Goal: Task Accomplishment & Management: Manage account settings

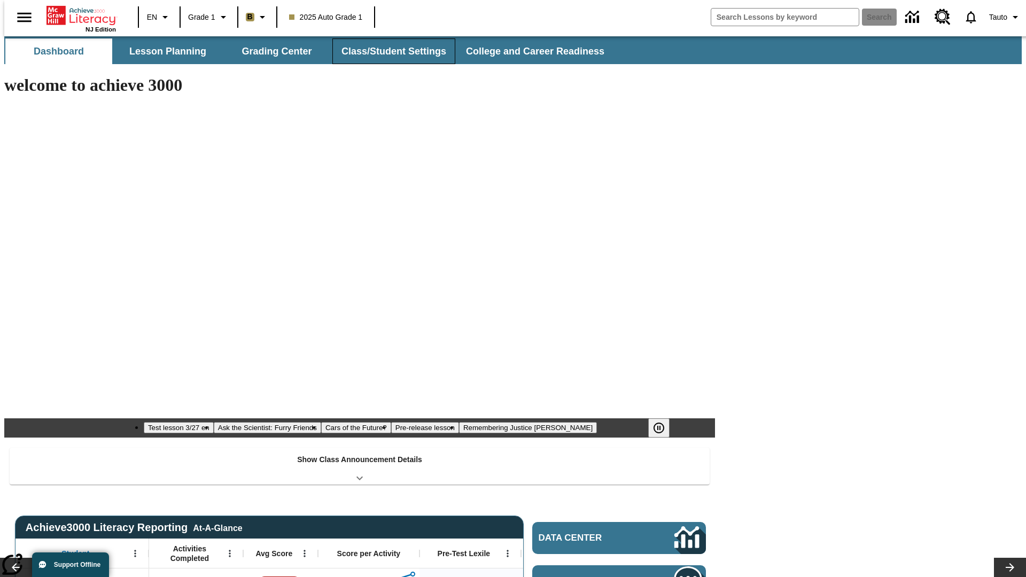
click at [388, 51] on button "Class/Student Settings" at bounding box center [394, 51] width 123 height 26
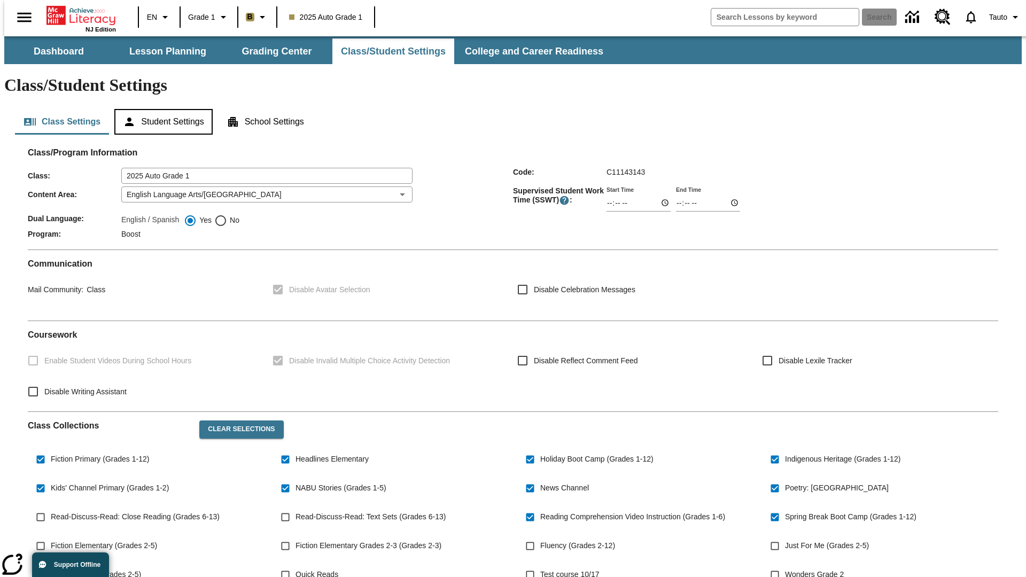
click at [161, 109] on button "Student Settings" at bounding box center [163, 122] width 98 height 26
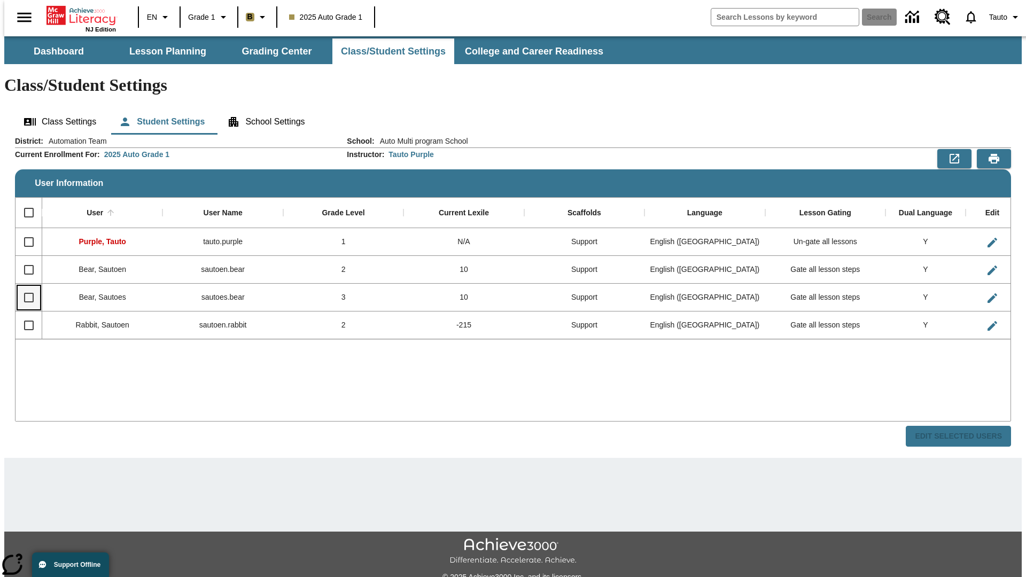
click at [24, 287] on input "Select row" at bounding box center [29, 298] width 22 height 22
checkbox input "true"
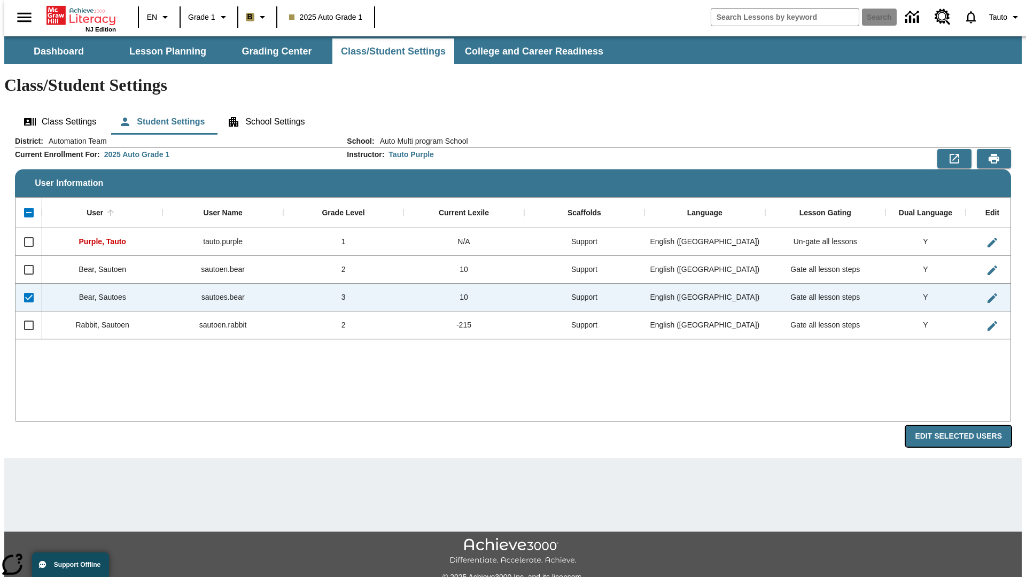
click at [967, 426] on button "Edit Selected Users" at bounding box center [958, 436] width 105 height 21
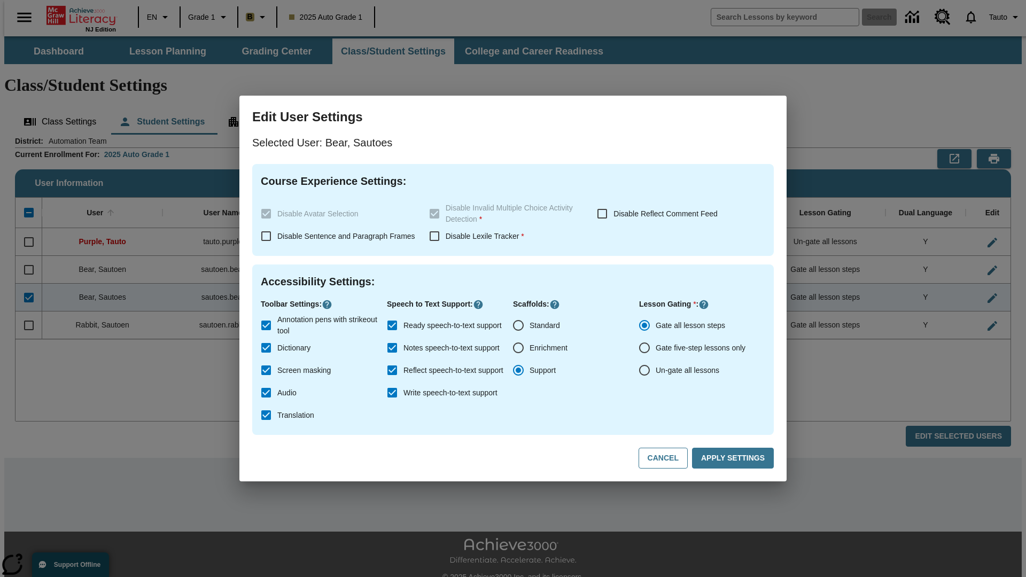
click at [645, 370] on input "Un-gate all lessons" at bounding box center [644, 370] width 22 height 22
radio input "true"
click at [735, 459] on button "Apply Settings" at bounding box center [733, 458] width 82 height 21
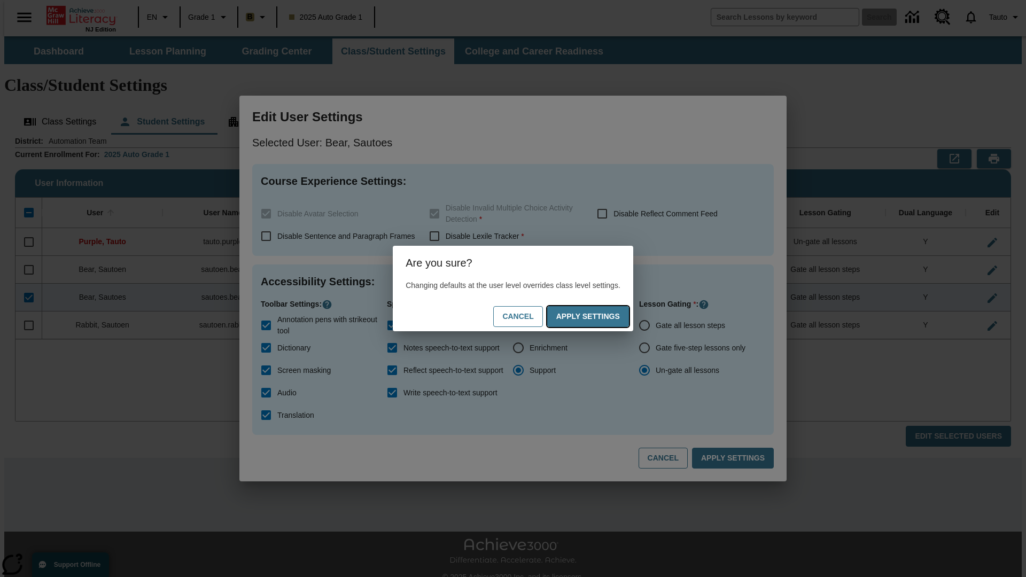
click at [599, 316] on button "Apply Settings" at bounding box center [588, 316] width 82 height 21
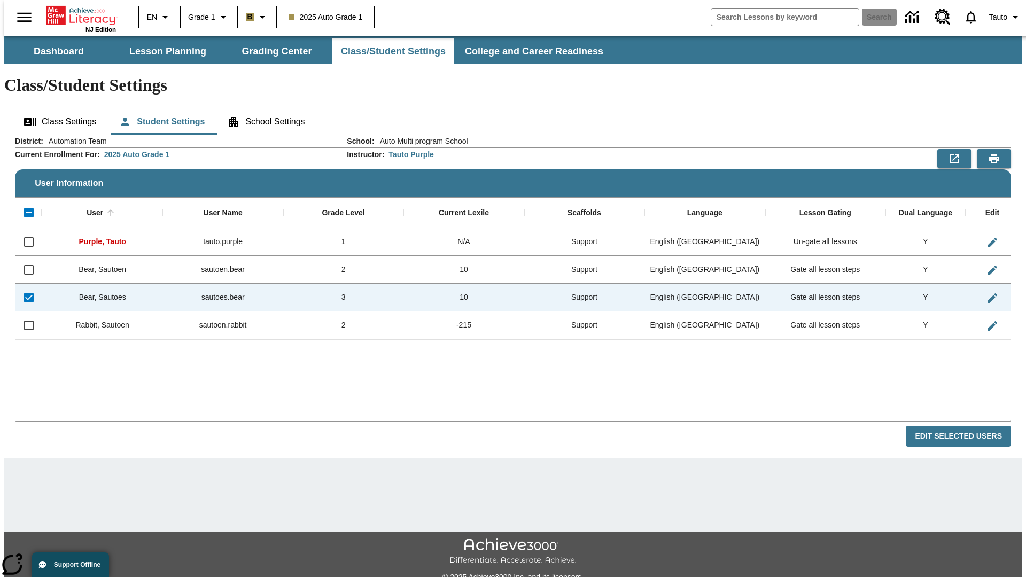
checkbox input "false"
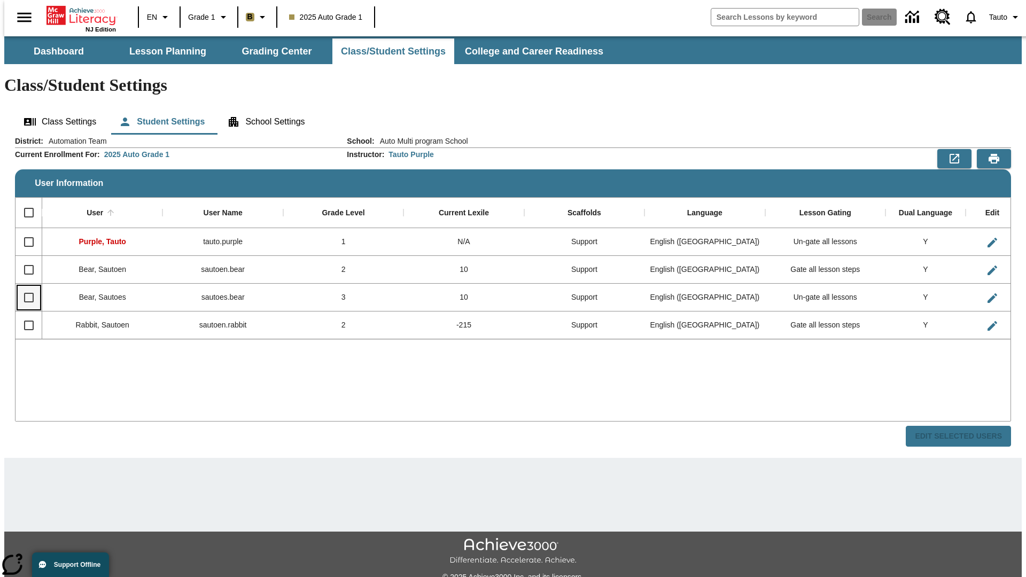
click at [24, 287] on input "Select row" at bounding box center [29, 298] width 22 height 22
checkbox input "true"
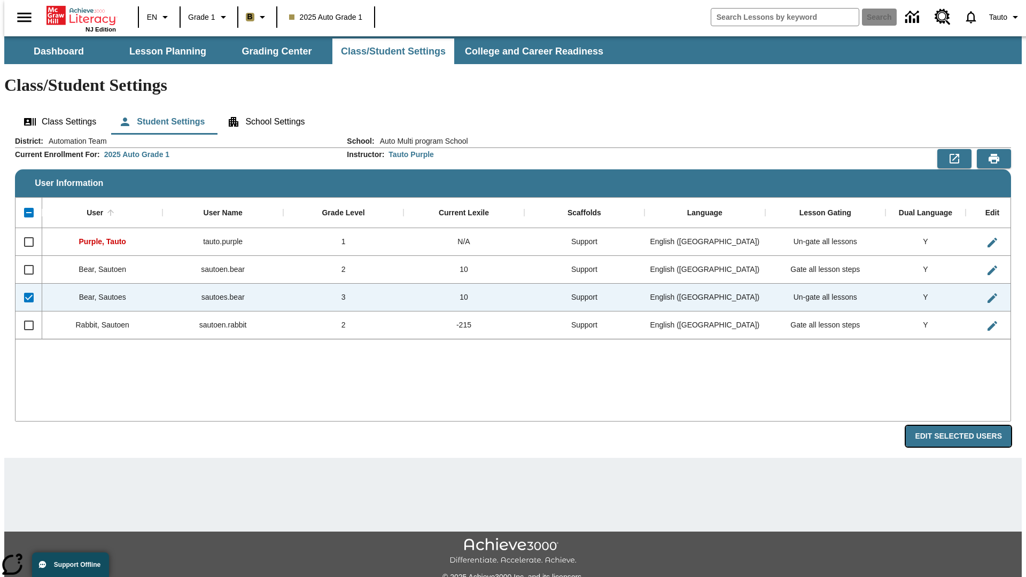
click at [967, 426] on button "Edit Selected Users" at bounding box center [958, 436] width 105 height 21
